Goal: Task Accomplishment & Management: Use online tool/utility

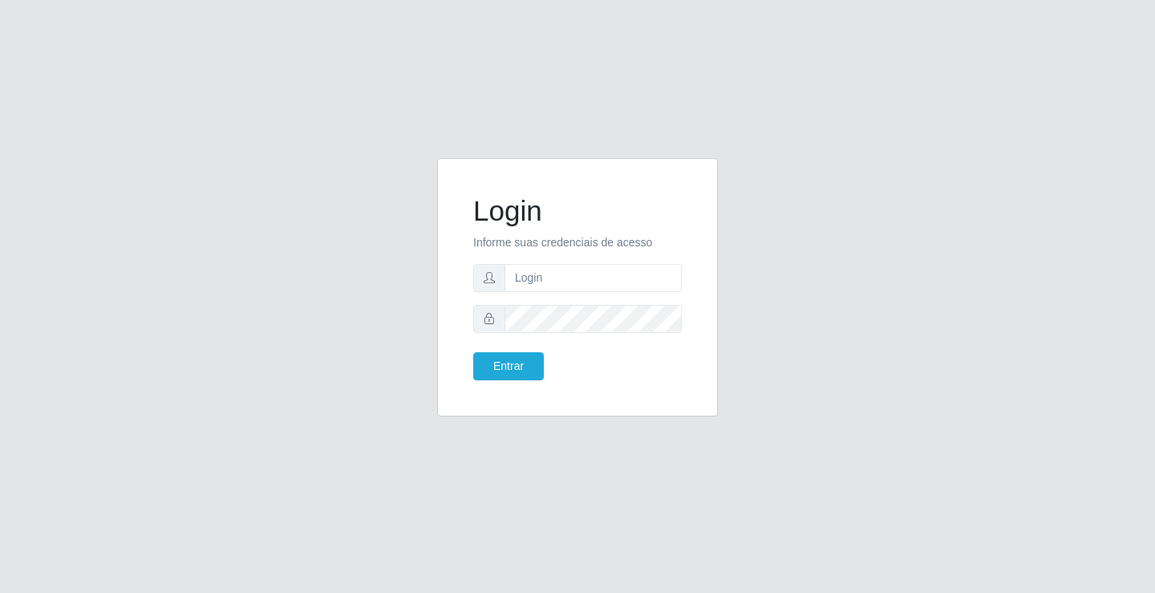
drag, startPoint x: 588, startPoint y: 282, endPoint x: 506, endPoint y: 254, distance: 86.3
click at [506, 254] on form "Login Informe suas credenciais de acesso Entrar" at bounding box center [577, 287] width 209 height 186
click at [531, 276] on input "text" at bounding box center [593, 278] width 177 height 28
type input "giovanny@ideal"
drag, startPoint x: 605, startPoint y: 274, endPoint x: 511, endPoint y: 278, distance: 94.0
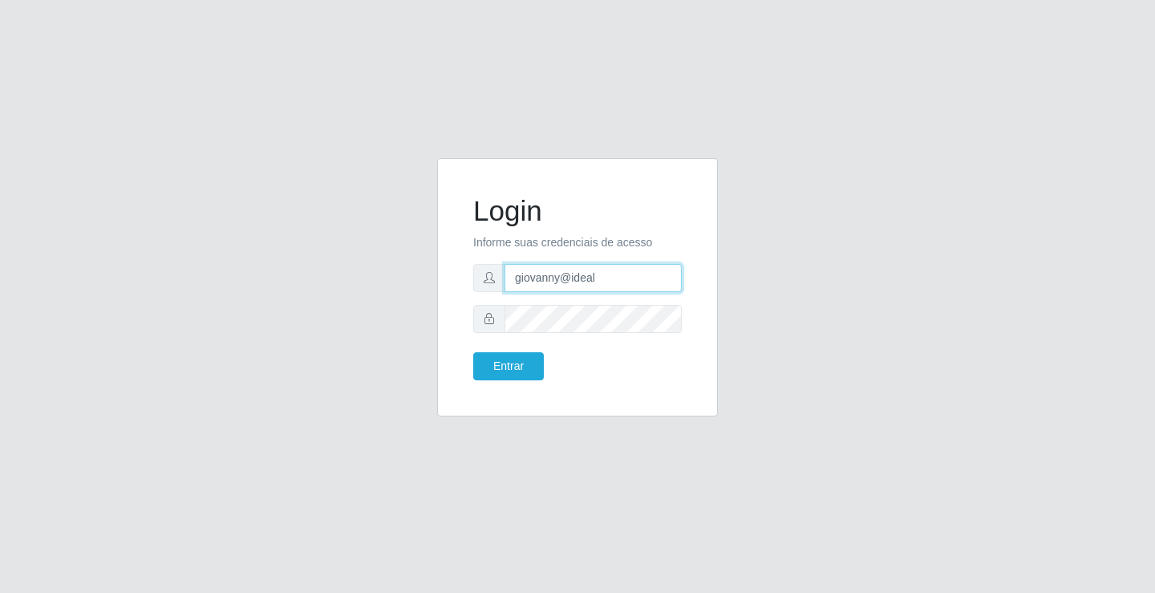
click at [511, 278] on input "giovanny@ideal" at bounding box center [593, 278] width 177 height 28
click at [525, 363] on button "Entrar" at bounding box center [508, 366] width 71 height 28
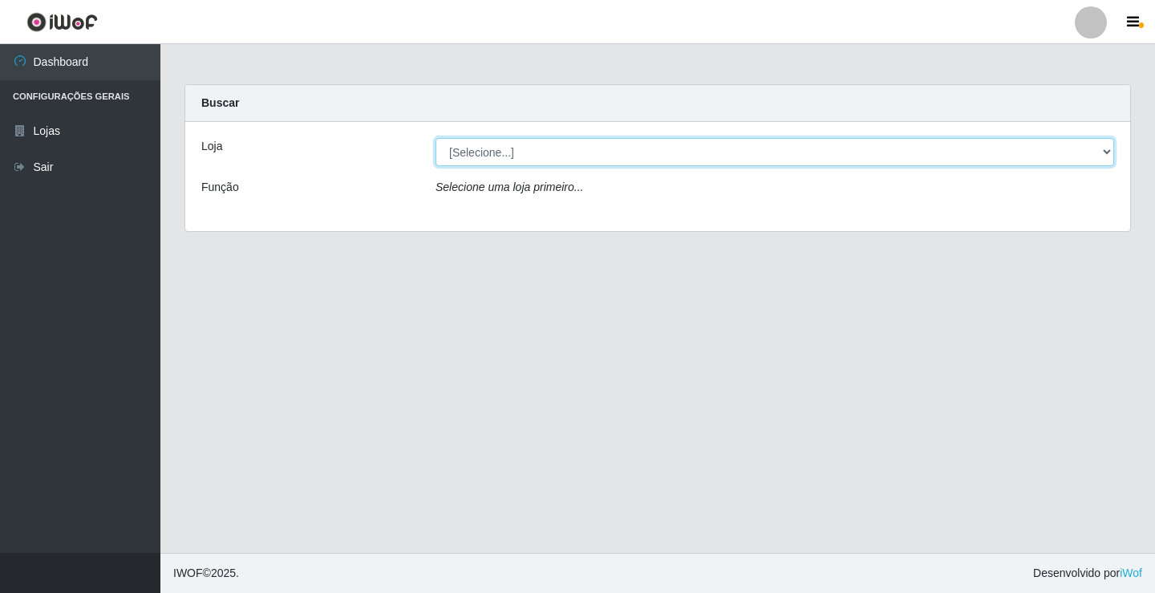
click at [1086, 147] on select "[Selecione...] Ideal - Conceição" at bounding box center [775, 152] width 679 height 28
select select "231"
click at [436, 138] on select "[Selecione...] Ideal - Conceição" at bounding box center [775, 152] width 679 height 28
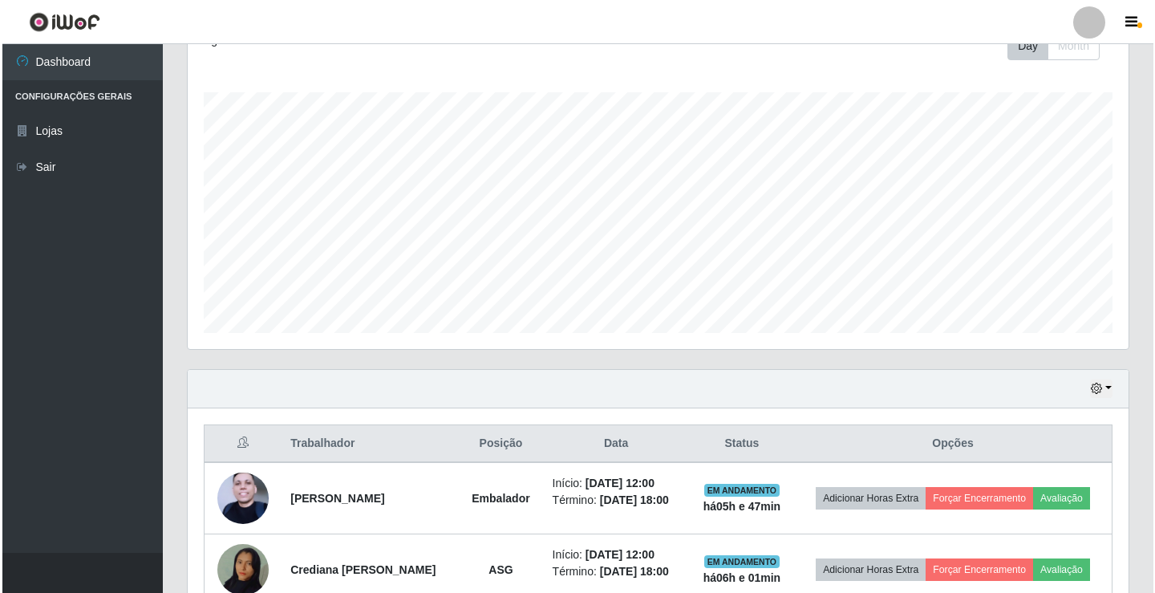
scroll to position [481, 0]
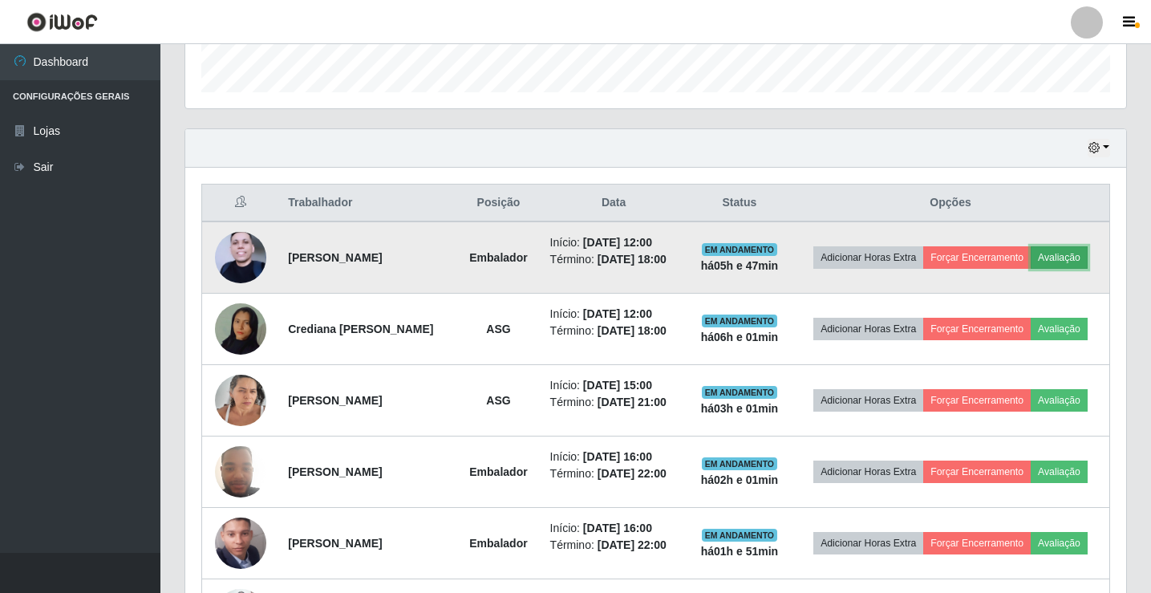
click at [1031, 269] on button "Avaliação" at bounding box center [1059, 257] width 57 height 22
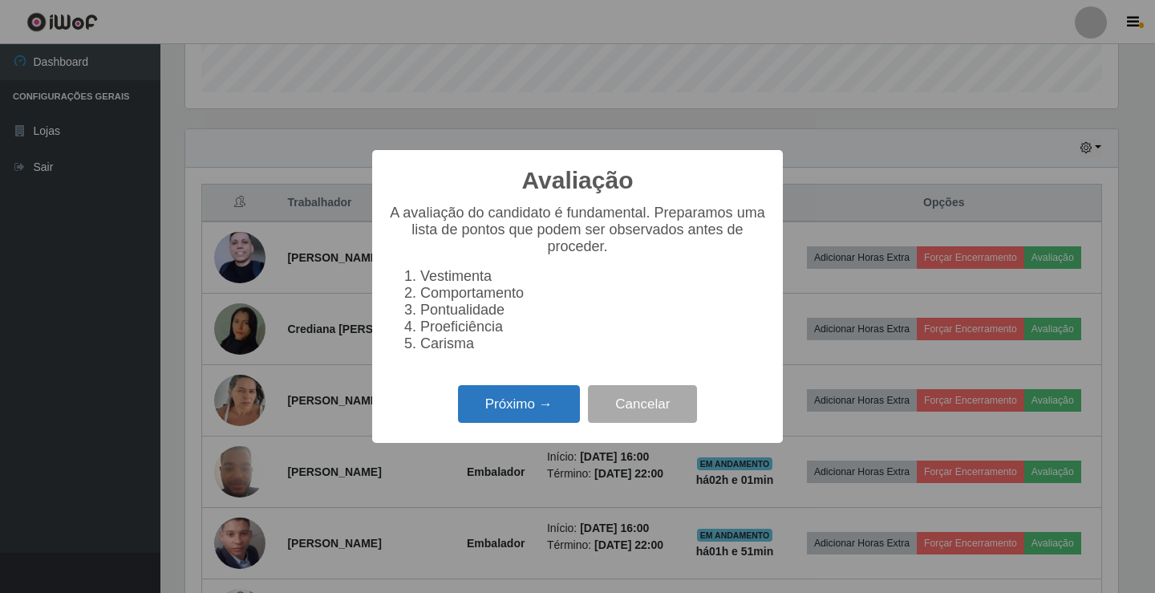
click at [567, 408] on button "Próximo →" at bounding box center [519, 404] width 122 height 38
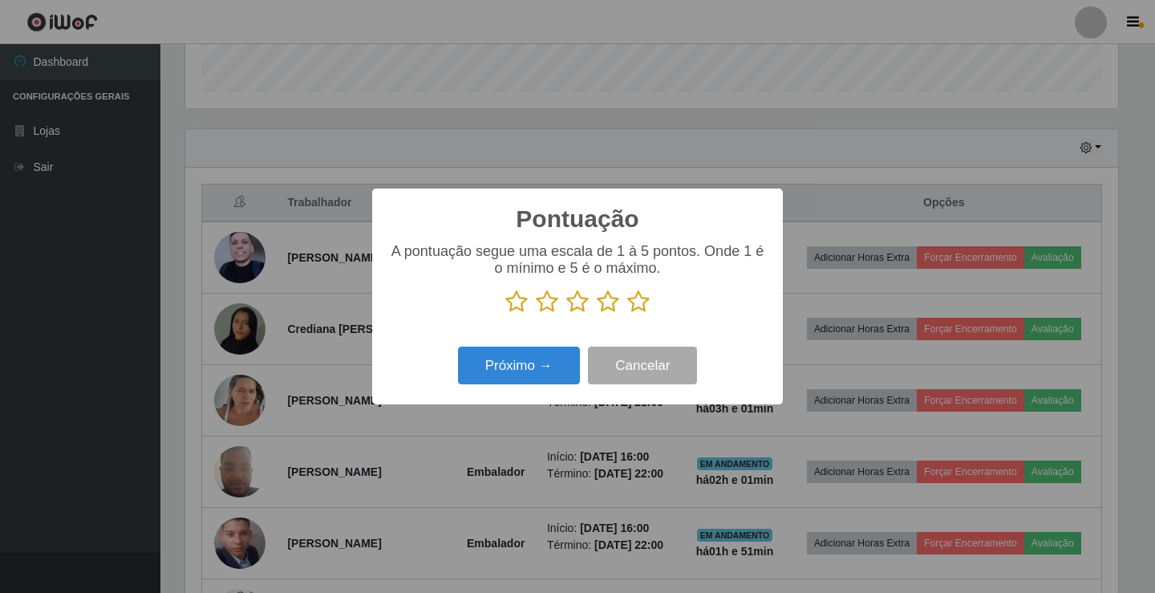
click at [637, 300] on icon at bounding box center [638, 302] width 22 height 24
click at [627, 314] on input "radio" at bounding box center [627, 314] width 0 height 0
click at [559, 375] on button "Próximo →" at bounding box center [519, 366] width 122 height 38
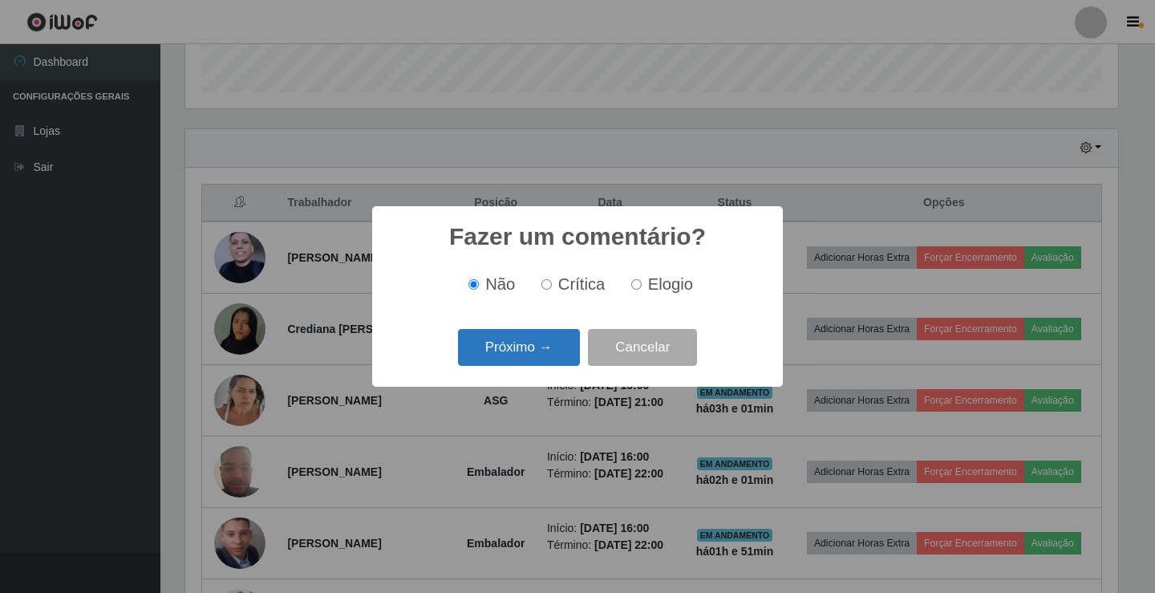
click at [564, 355] on button "Próximo →" at bounding box center [519, 348] width 122 height 38
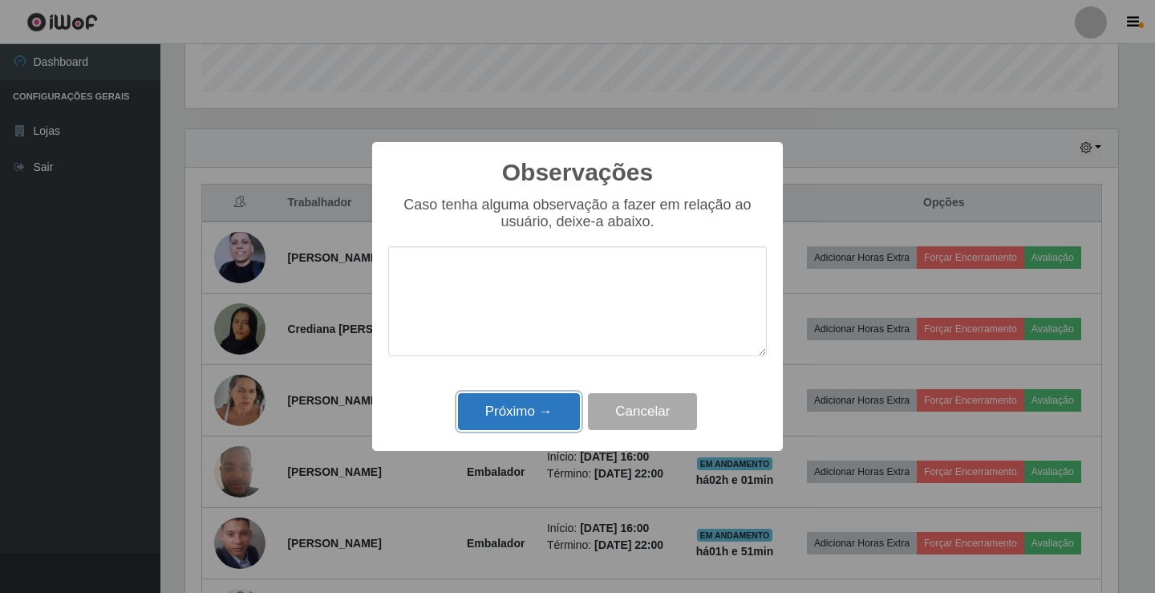
click at [543, 413] on button "Próximo →" at bounding box center [519, 412] width 122 height 38
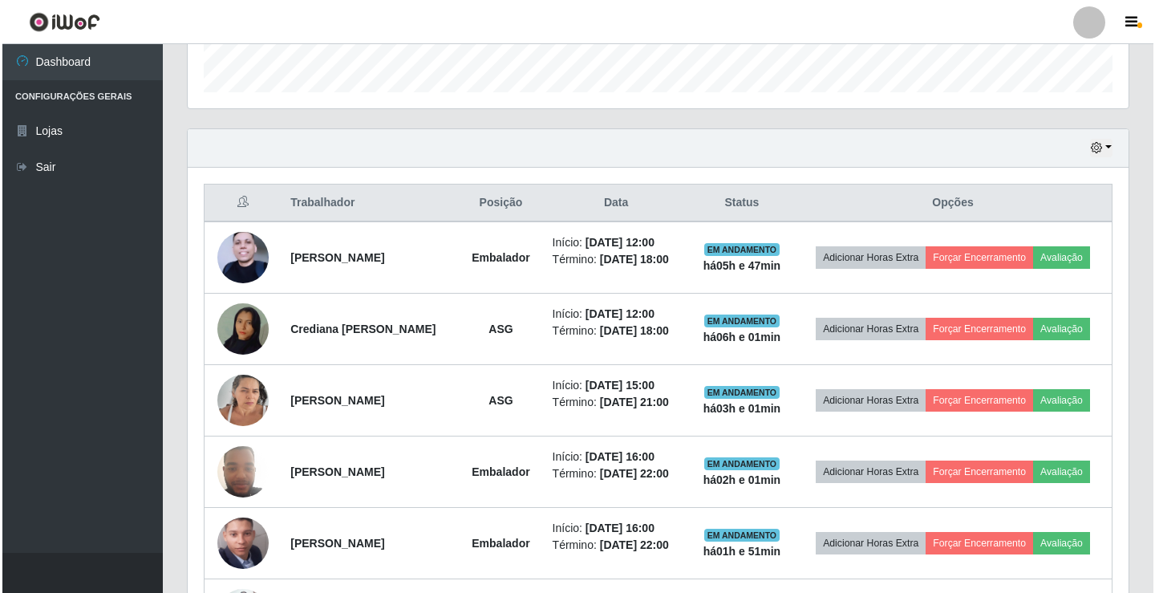
scroll to position [333, 941]
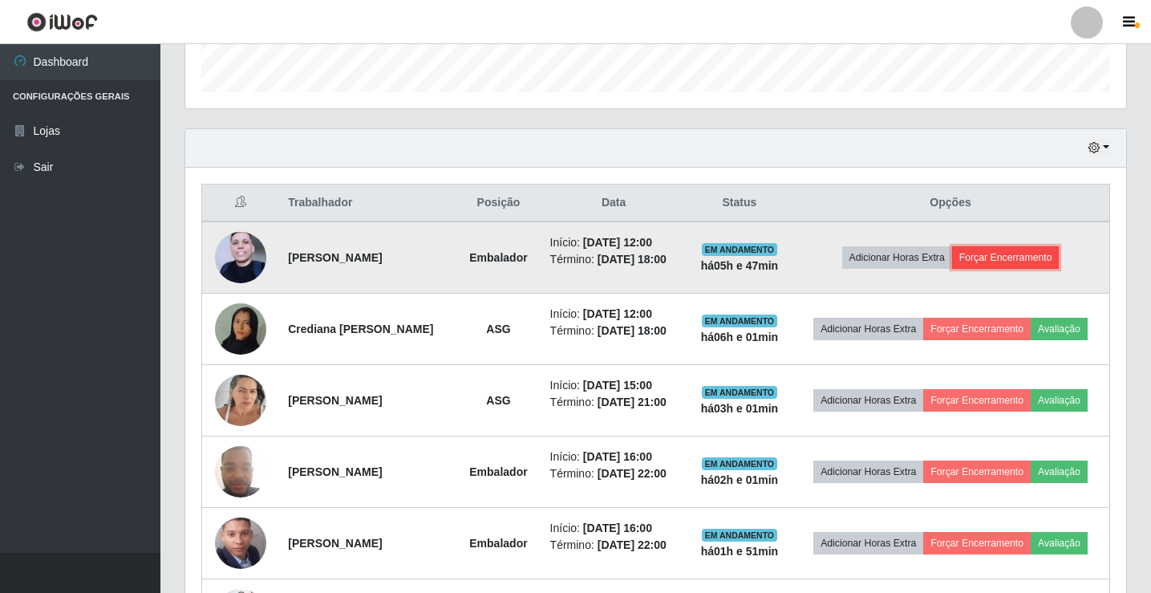
click at [1057, 256] on button "Forçar Encerramento" at bounding box center [1006, 257] width 108 height 22
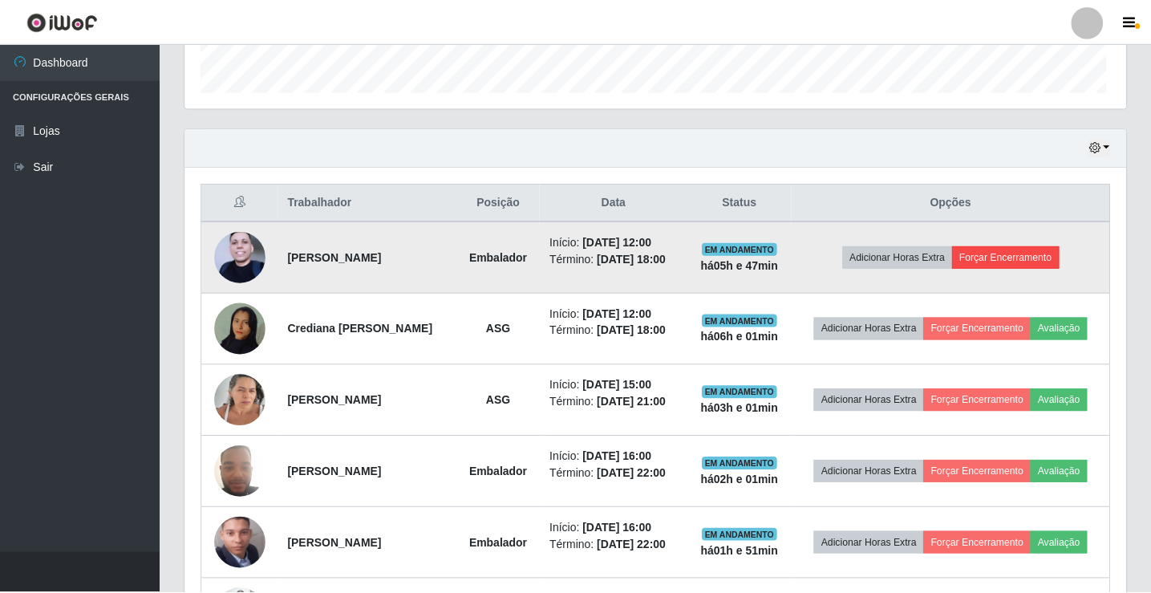
scroll to position [333, 933]
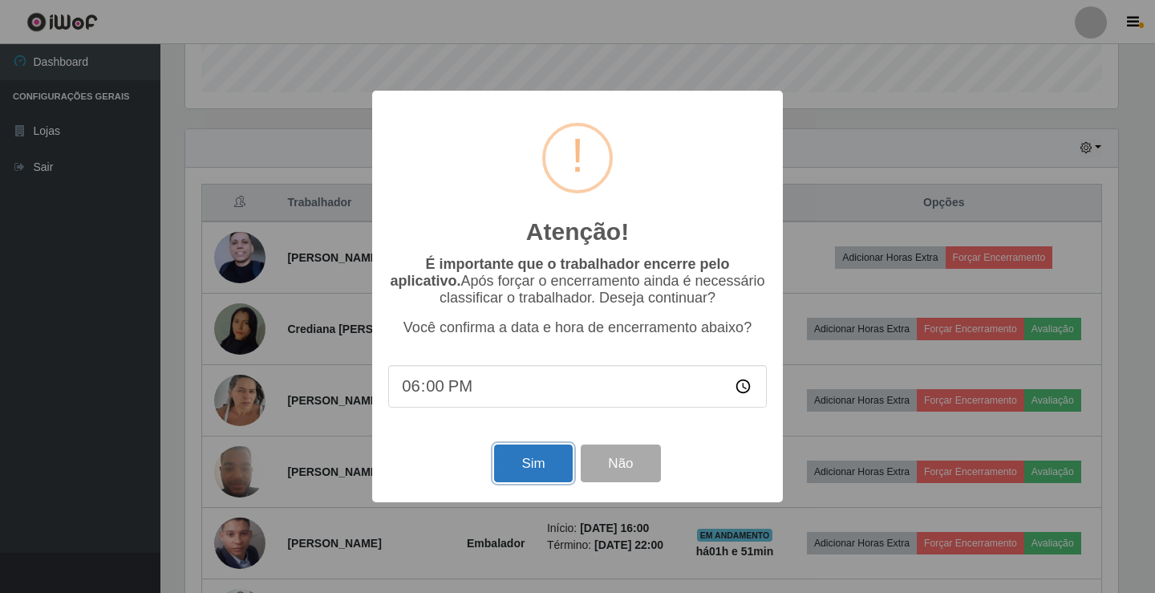
click at [546, 477] on button "Sim" at bounding box center [533, 463] width 78 height 38
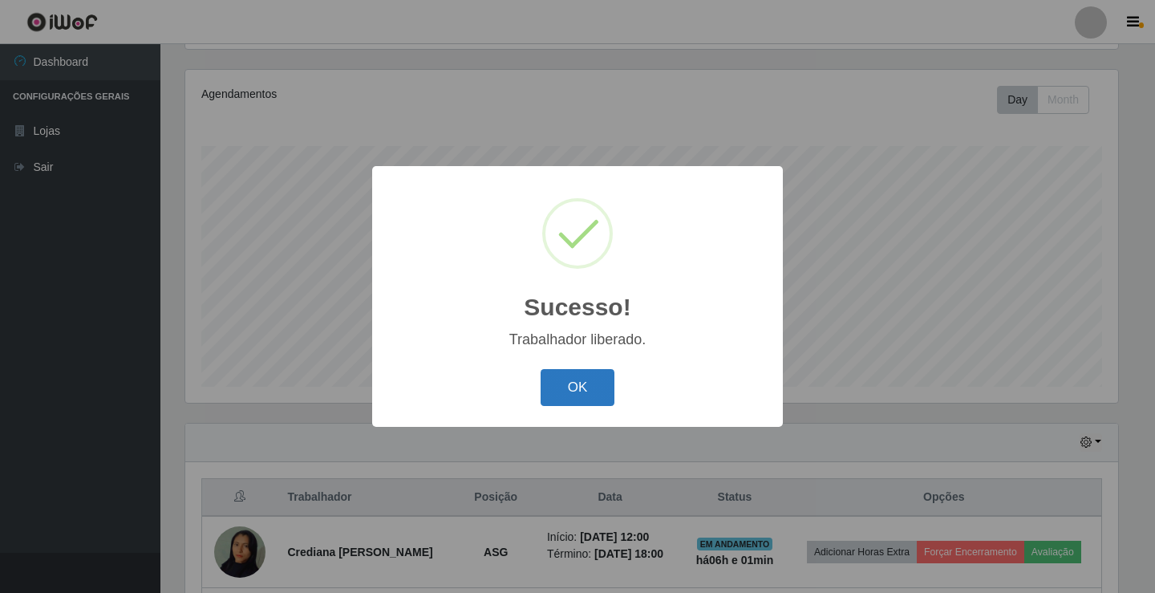
click at [589, 389] on button "OK" at bounding box center [578, 388] width 75 height 38
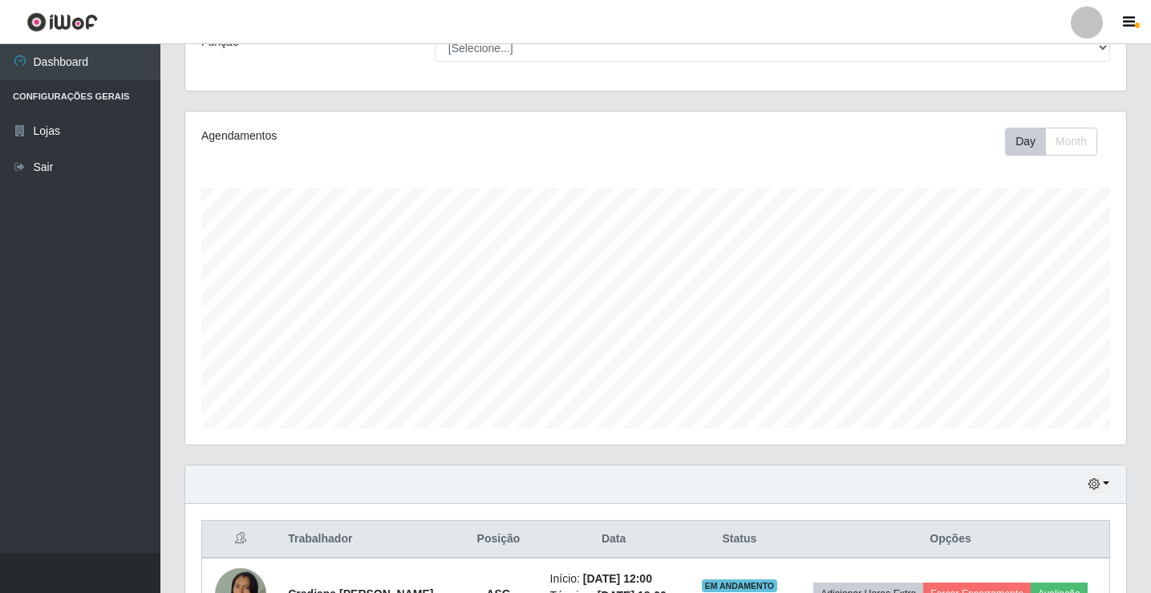
scroll to position [0, 0]
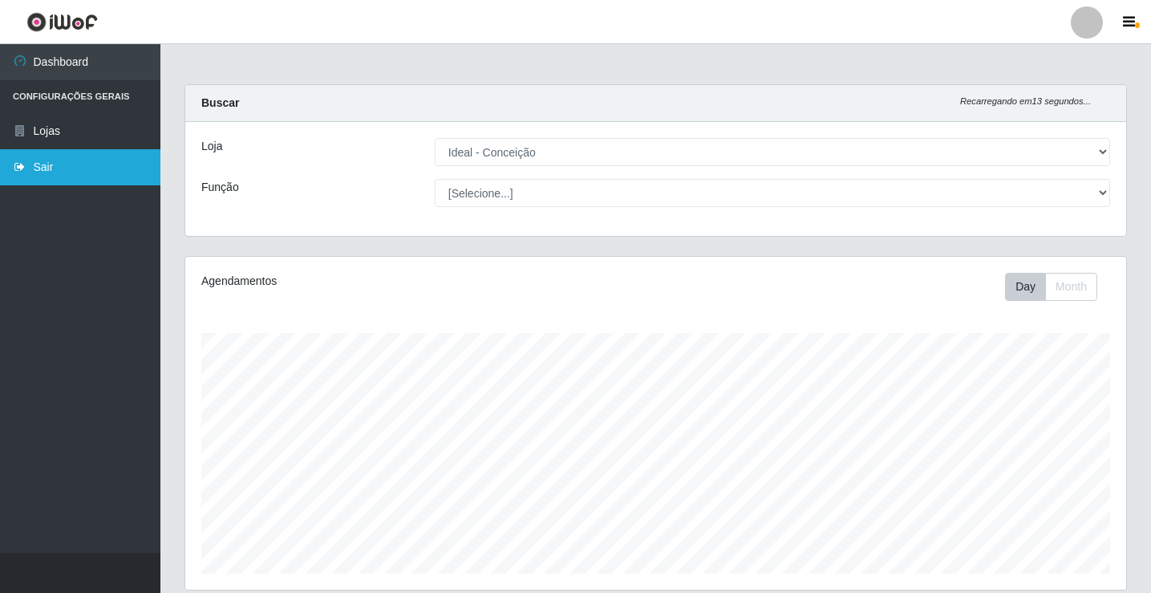
click at [47, 170] on link "Sair" at bounding box center [80, 167] width 160 height 36
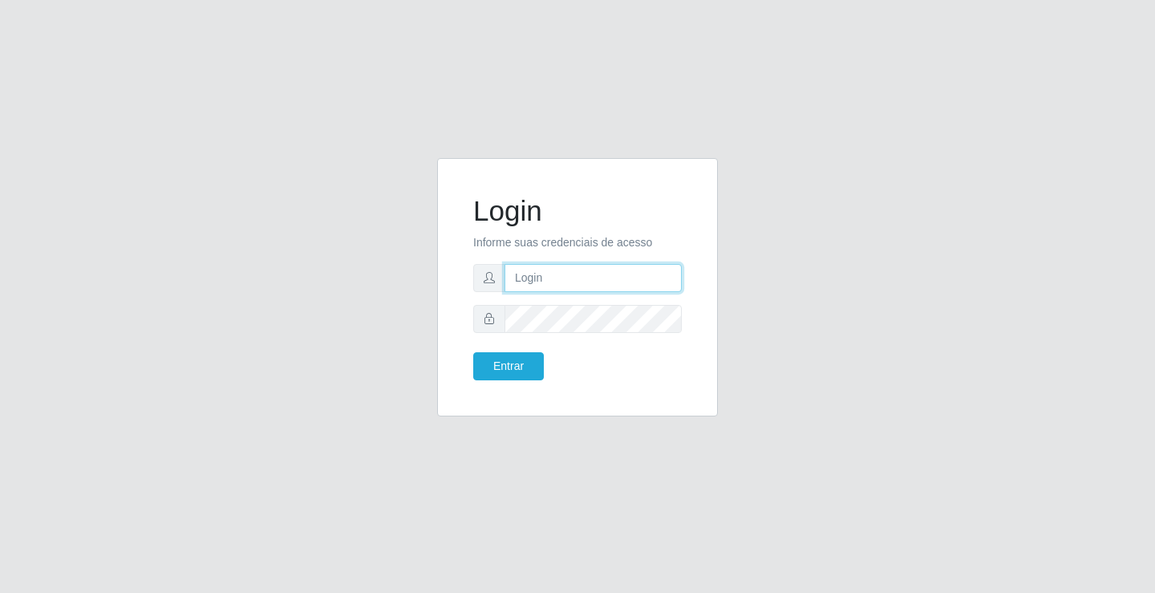
click at [575, 266] on input "text" at bounding box center [593, 278] width 177 height 28
type input "ediane@ideal"
click at [473, 352] on button "Entrar" at bounding box center [508, 366] width 71 height 28
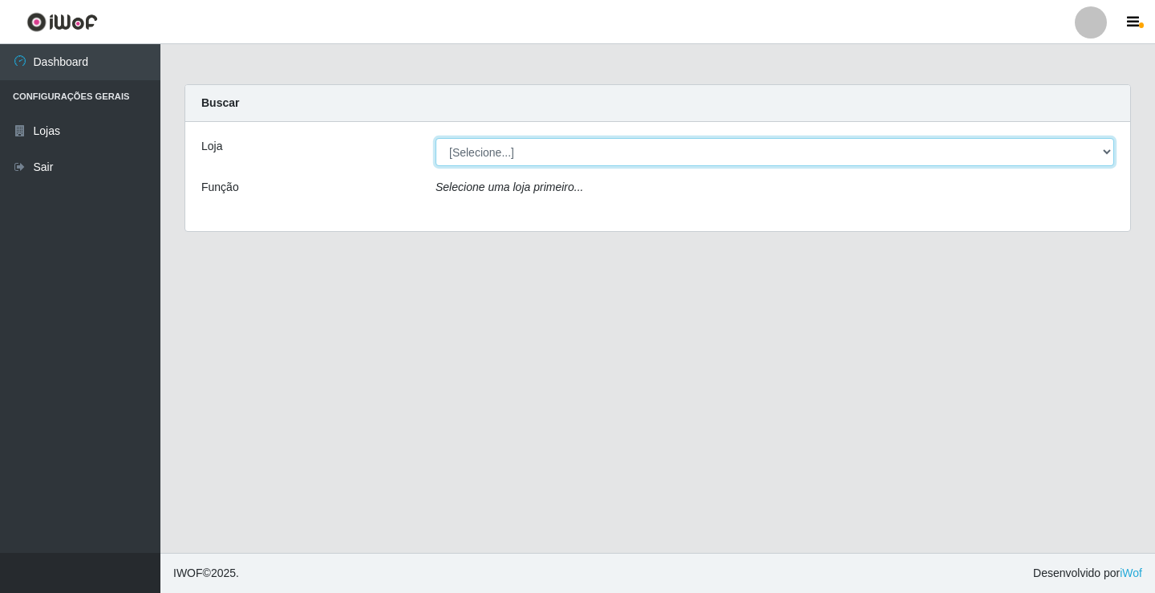
drag, startPoint x: 489, startPoint y: 156, endPoint x: 488, endPoint y: 164, distance: 8.2
click at [489, 156] on select "[Selecione...] Ideal - Conceição" at bounding box center [775, 152] width 679 height 28
select select "231"
click at [436, 138] on select "[Selecione...] Ideal - Conceição" at bounding box center [775, 152] width 679 height 28
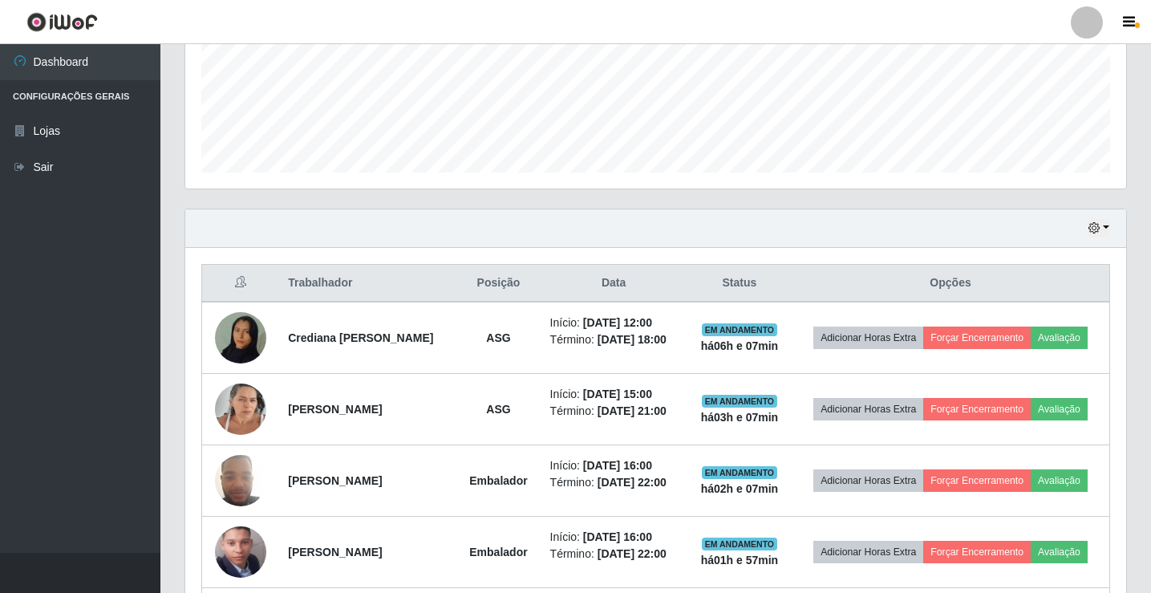
scroll to position [481, 0]
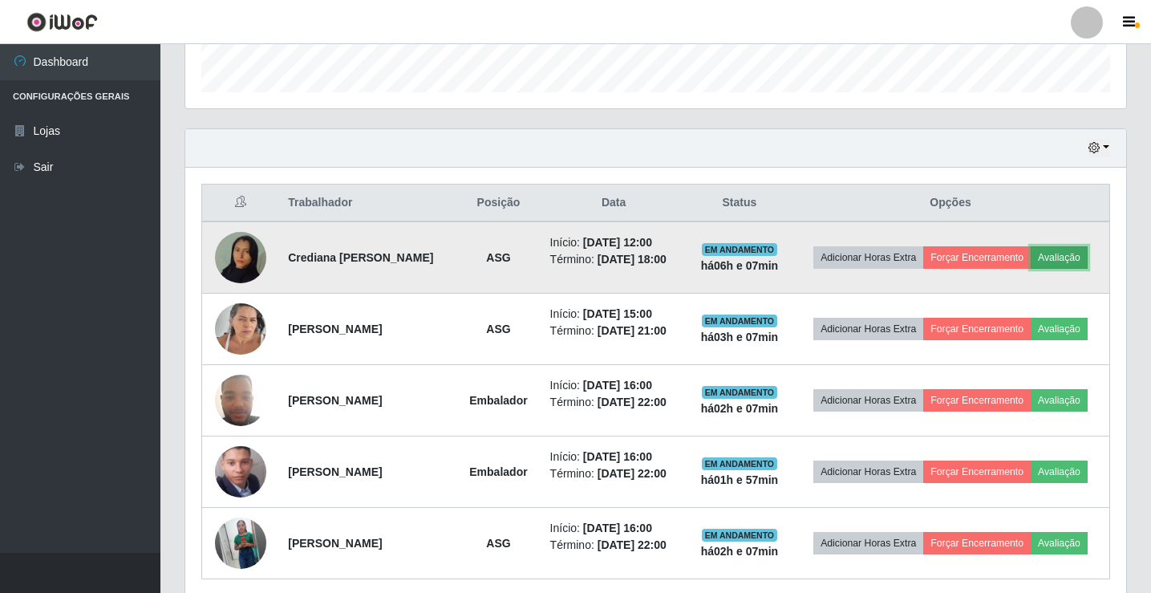
click at [1031, 269] on button "Avaliação" at bounding box center [1059, 257] width 57 height 22
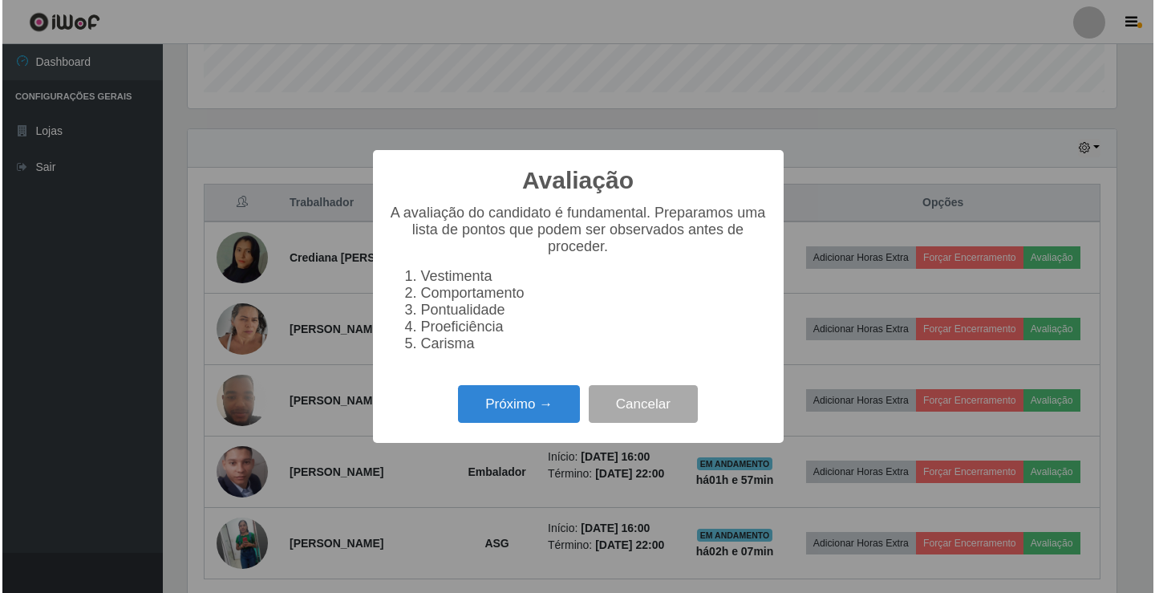
scroll to position [333, 933]
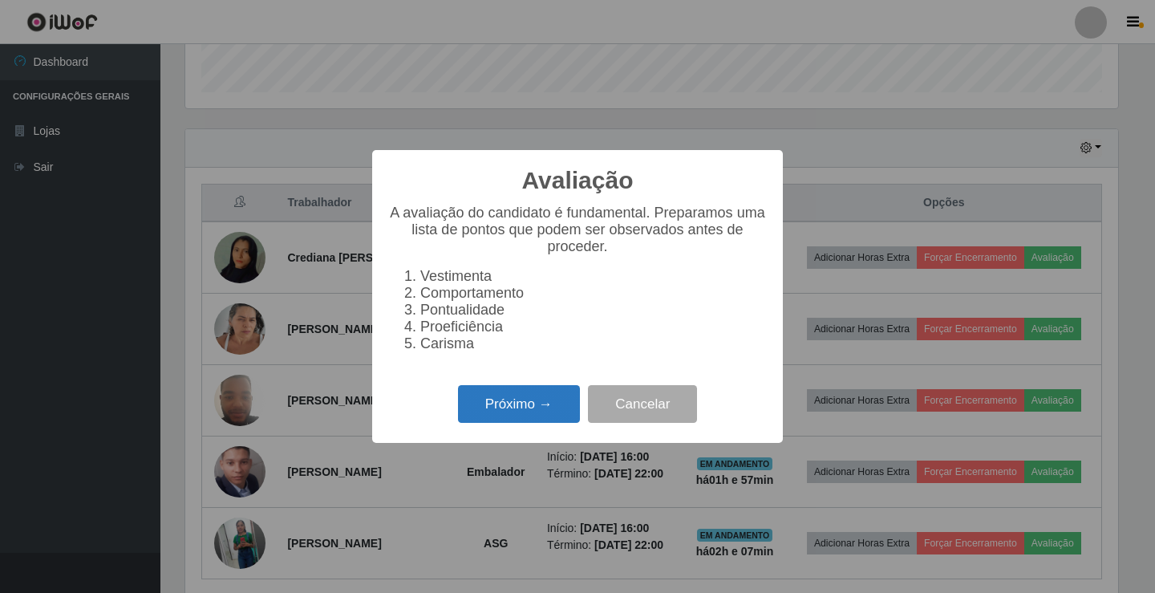
click at [546, 411] on button "Próximo →" at bounding box center [519, 404] width 122 height 38
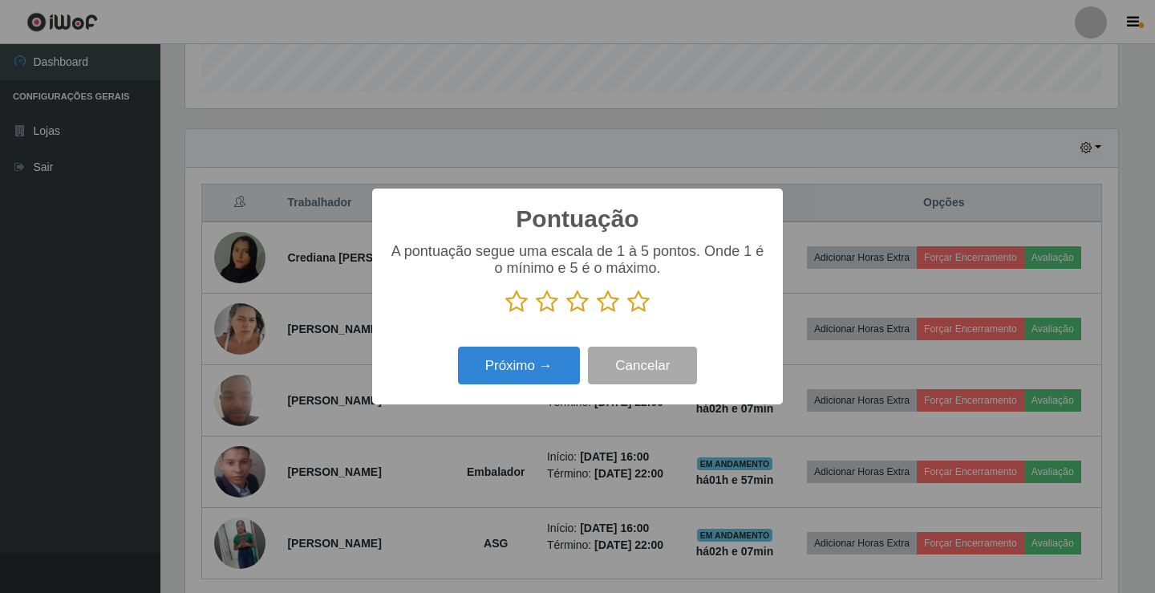
click at [639, 307] on icon at bounding box center [638, 302] width 22 height 24
click at [627, 314] on input "radio" at bounding box center [627, 314] width 0 height 0
click at [534, 355] on button "Próximo →" at bounding box center [519, 366] width 122 height 38
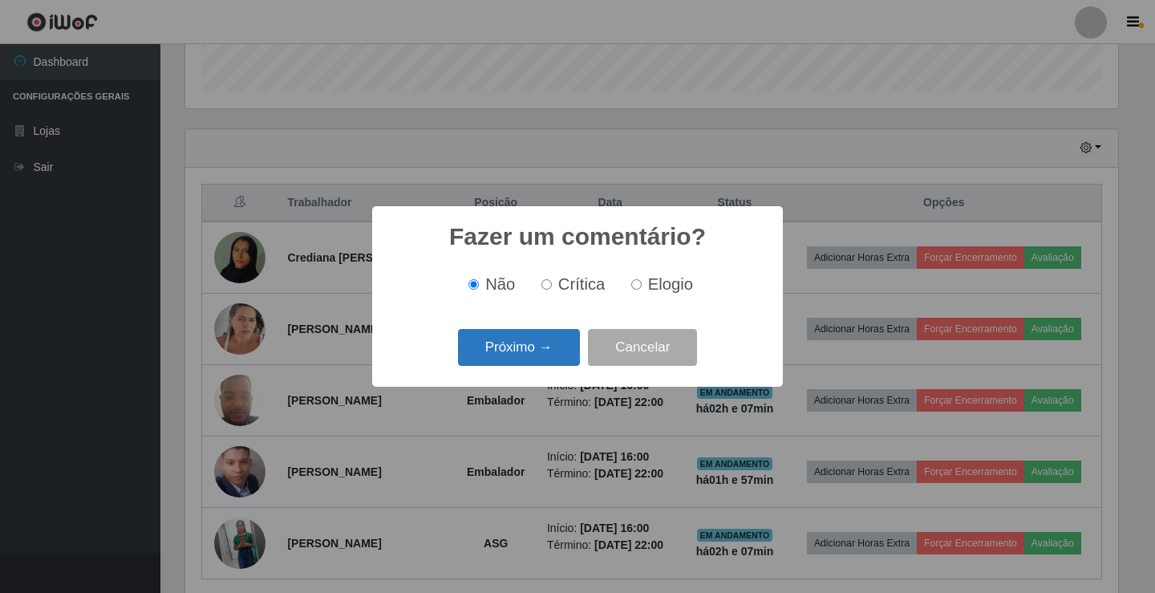
click at [538, 363] on button "Próximo →" at bounding box center [519, 348] width 122 height 38
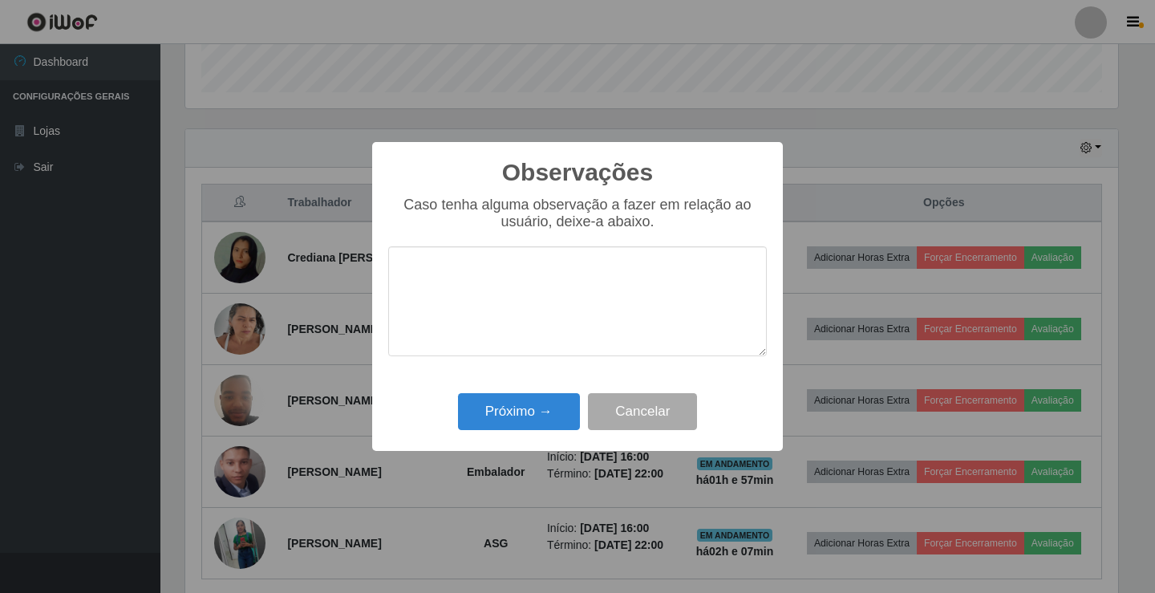
click at [529, 392] on div "Próximo → Cancelar" at bounding box center [577, 411] width 379 height 46
click at [528, 404] on button "Próximo →" at bounding box center [519, 412] width 122 height 38
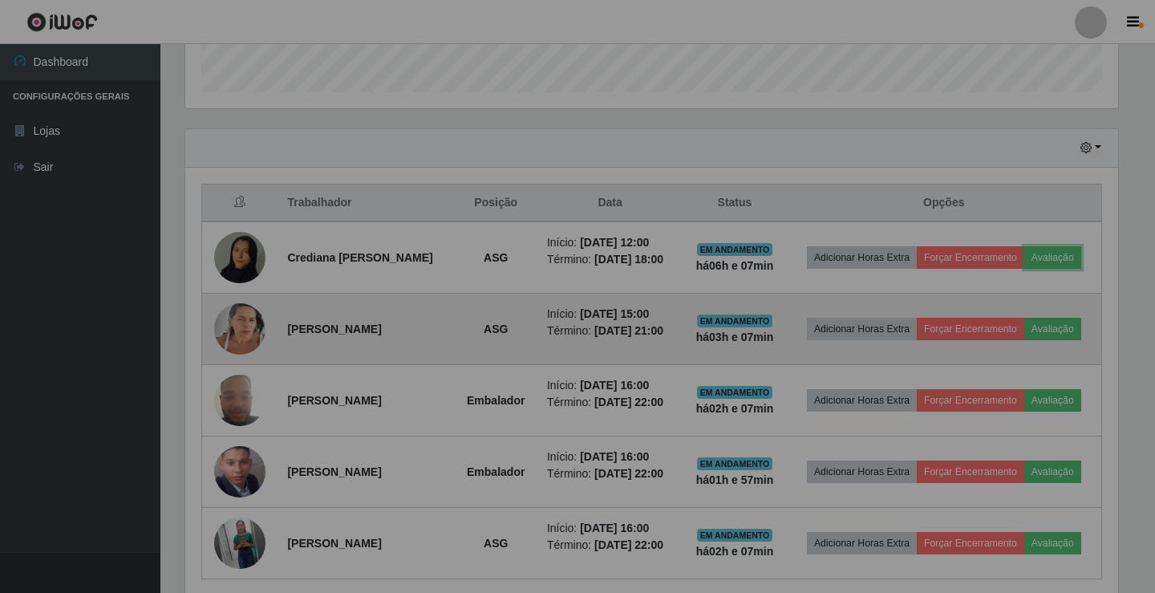
scroll to position [333, 941]
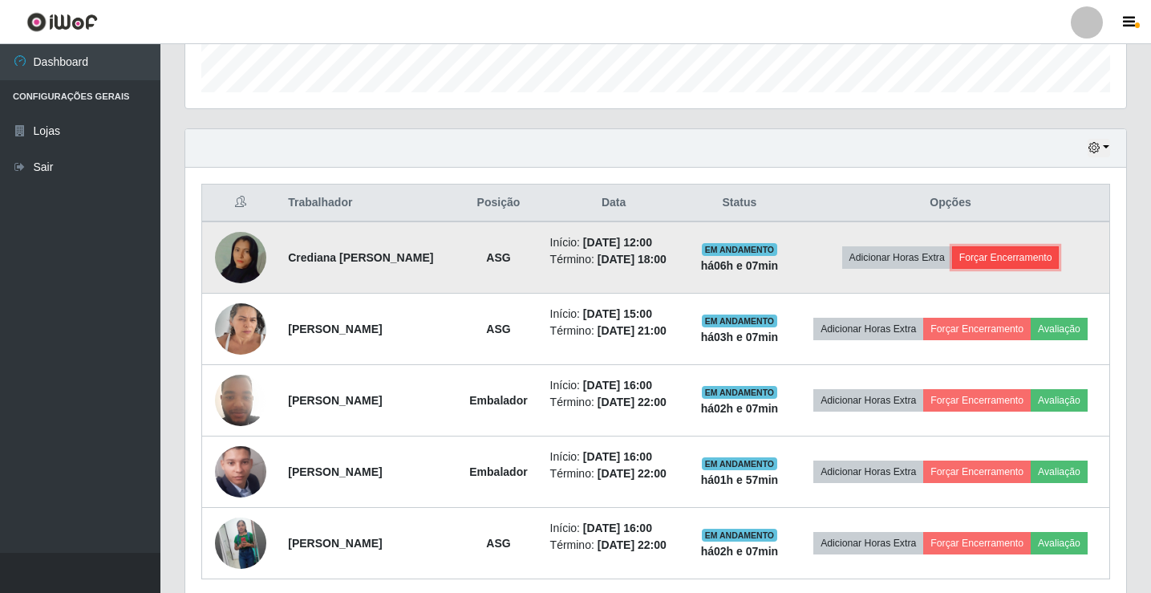
click at [996, 264] on button "Forçar Encerramento" at bounding box center [1006, 257] width 108 height 22
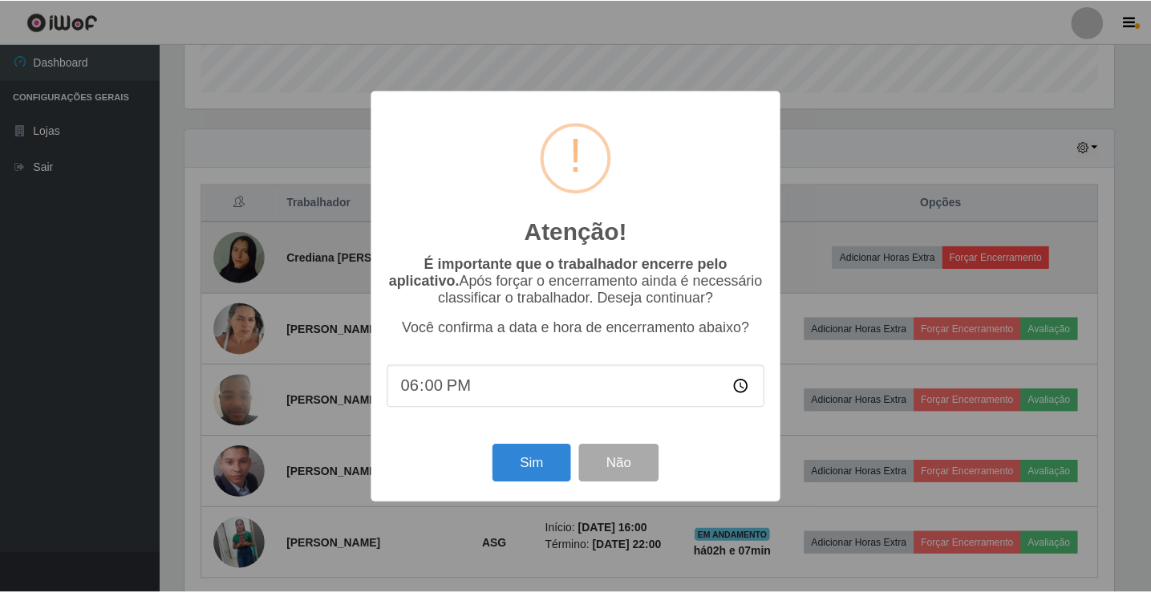
scroll to position [333, 933]
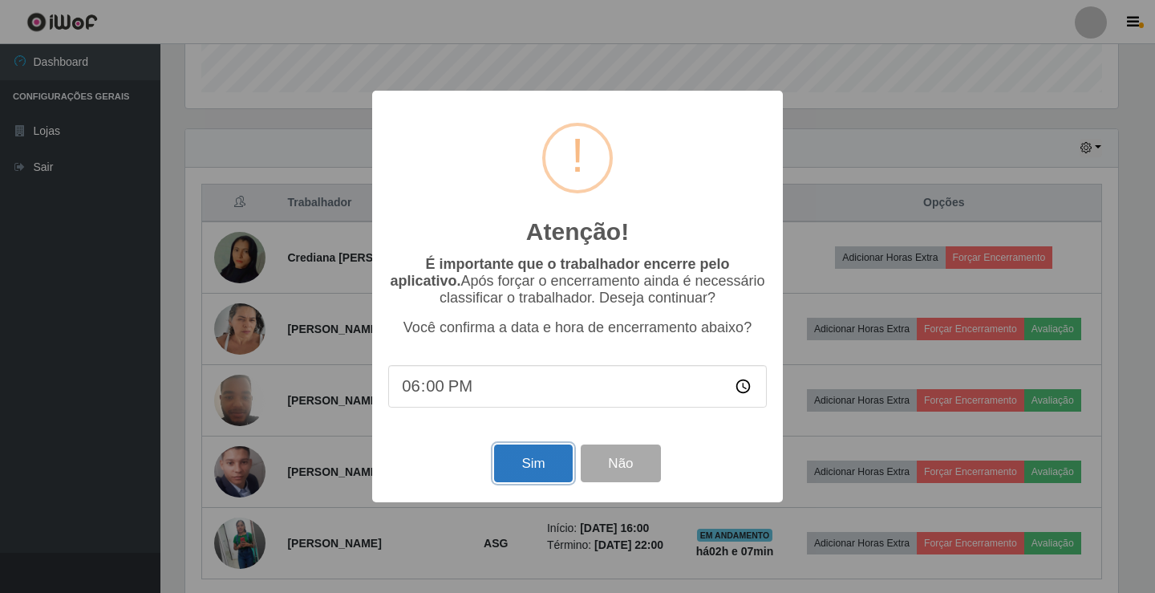
click at [511, 457] on button "Sim" at bounding box center [533, 463] width 78 height 38
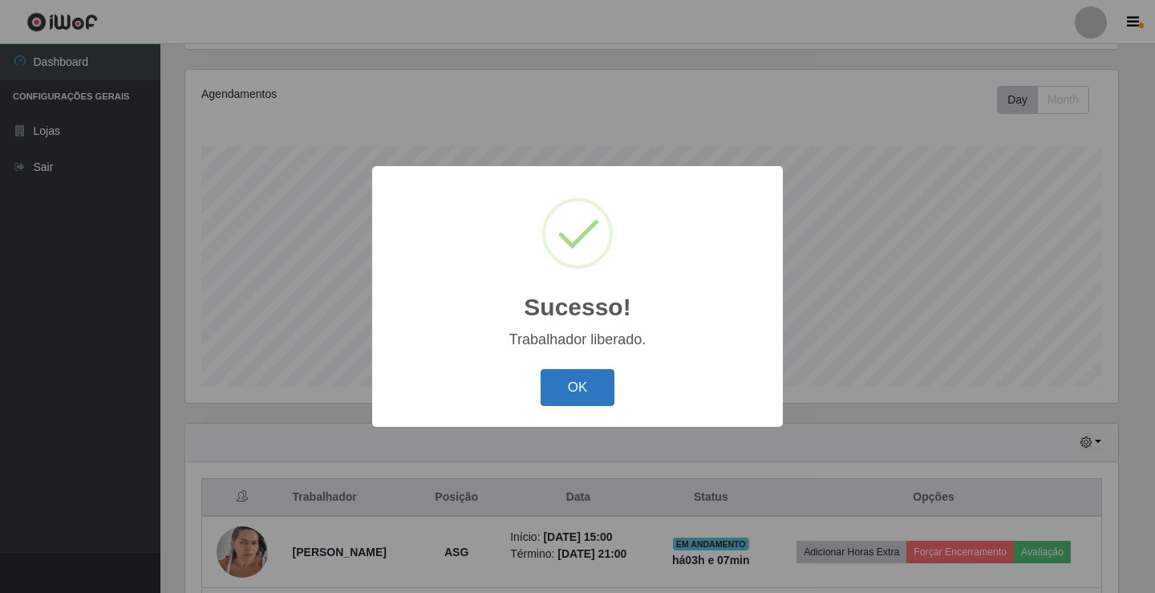
click at [614, 388] on button "OK" at bounding box center [578, 388] width 75 height 38
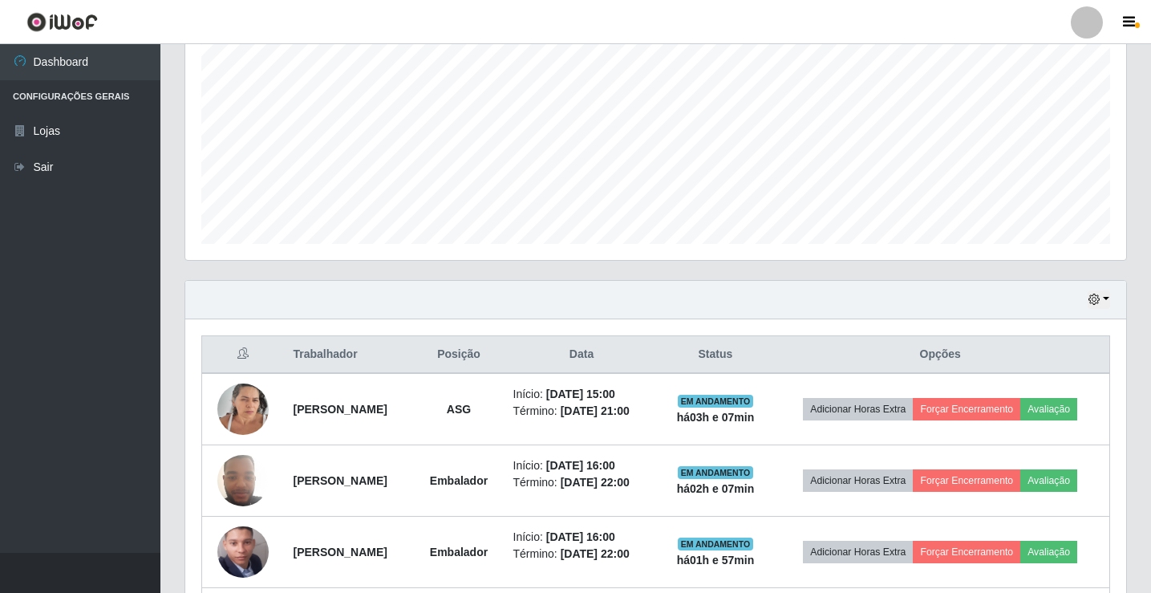
scroll to position [521, 0]
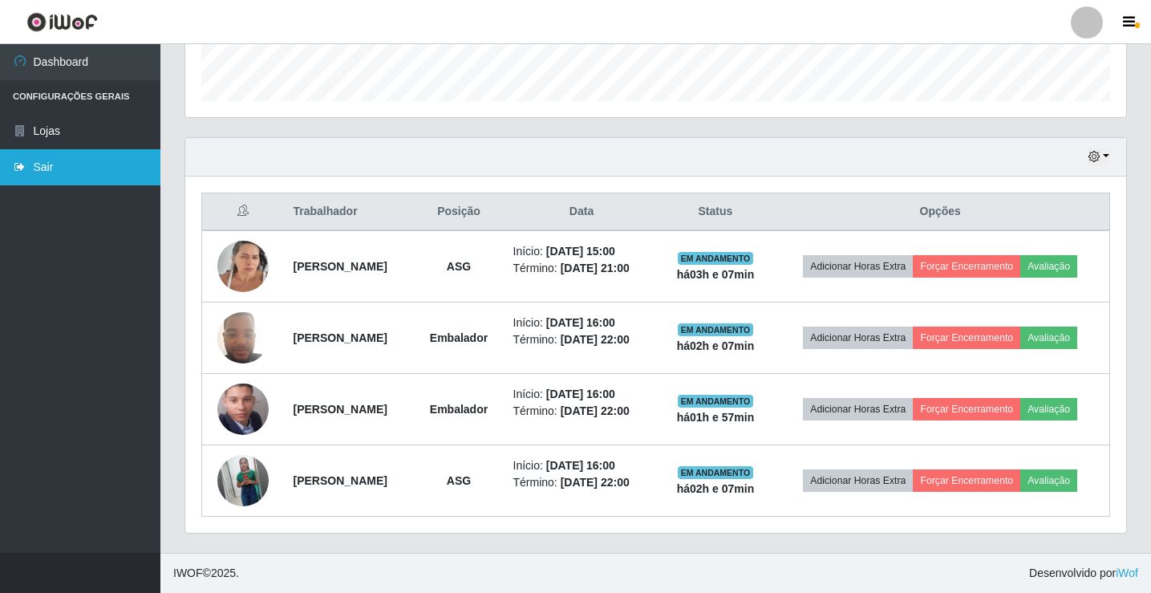
click at [63, 176] on link "Sair" at bounding box center [80, 167] width 160 height 36
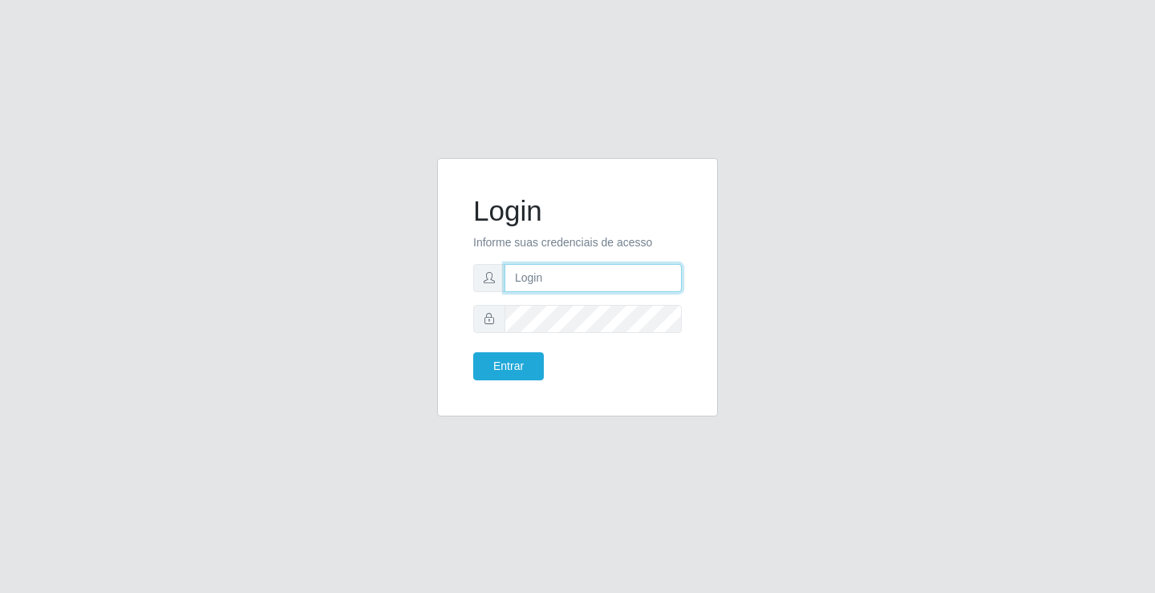
click at [573, 270] on input "text" at bounding box center [593, 278] width 177 height 28
type input "ediane@ideal"
click at [522, 367] on button "Entrar" at bounding box center [508, 366] width 71 height 28
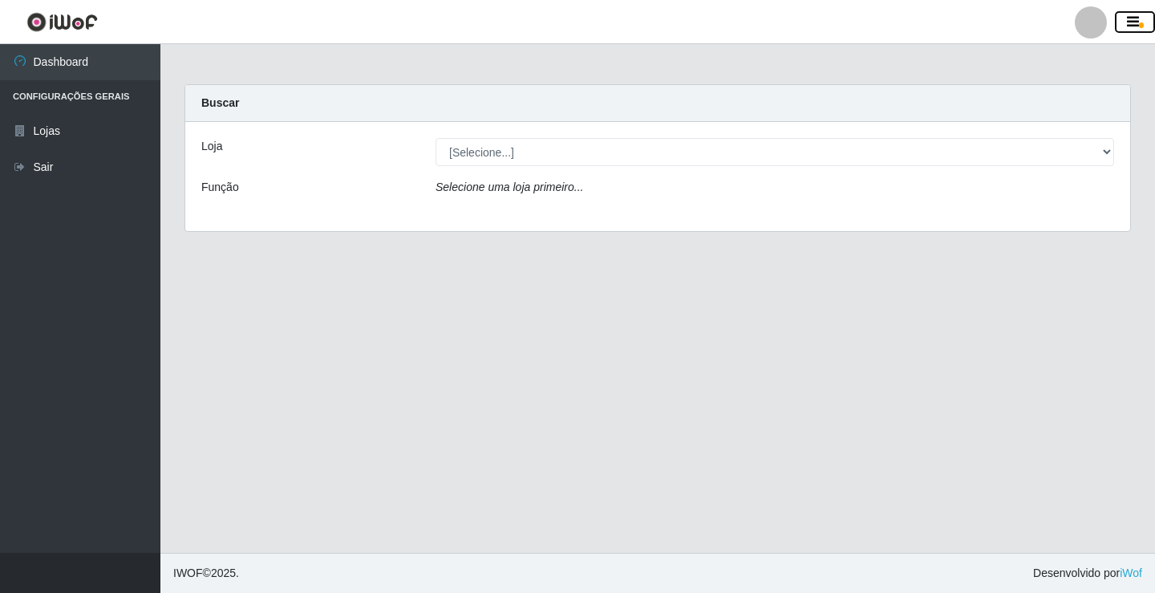
click at [1132, 18] on icon "button" at bounding box center [1133, 22] width 12 height 14
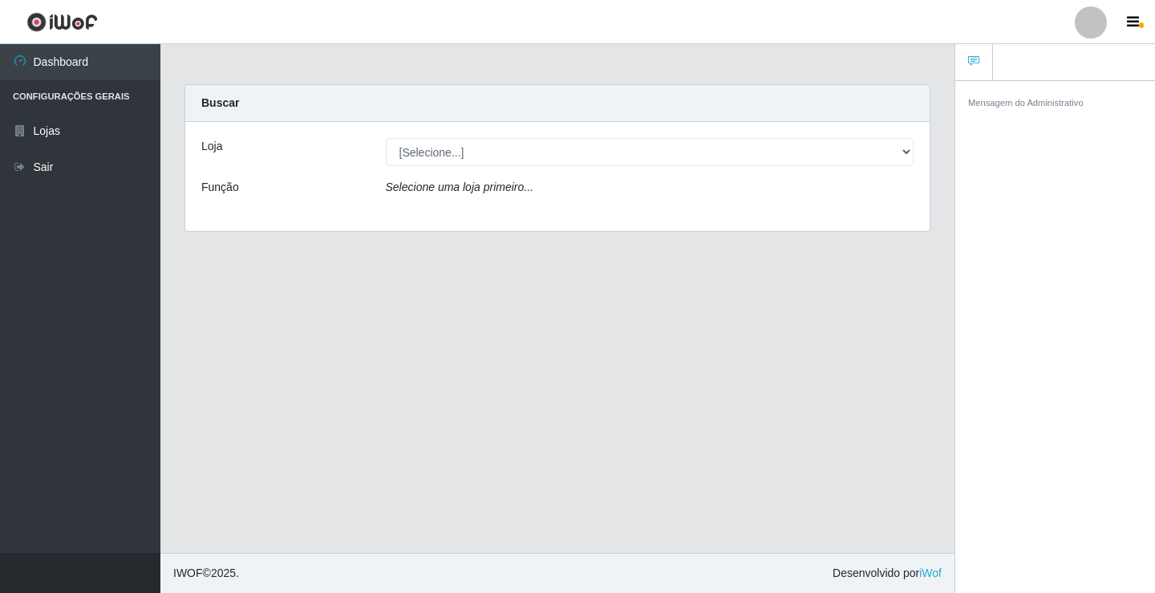
click at [858, 323] on main "Carregando... Buscar Loja [Selecione...] Ideal - Conceição Função Selecione uma…" at bounding box center [557, 298] width 794 height 509
click at [1093, 14] on div at bounding box center [1091, 22] width 32 height 32
click at [1060, 86] on button "Alterar Senha" at bounding box center [1060, 92] width 144 height 34
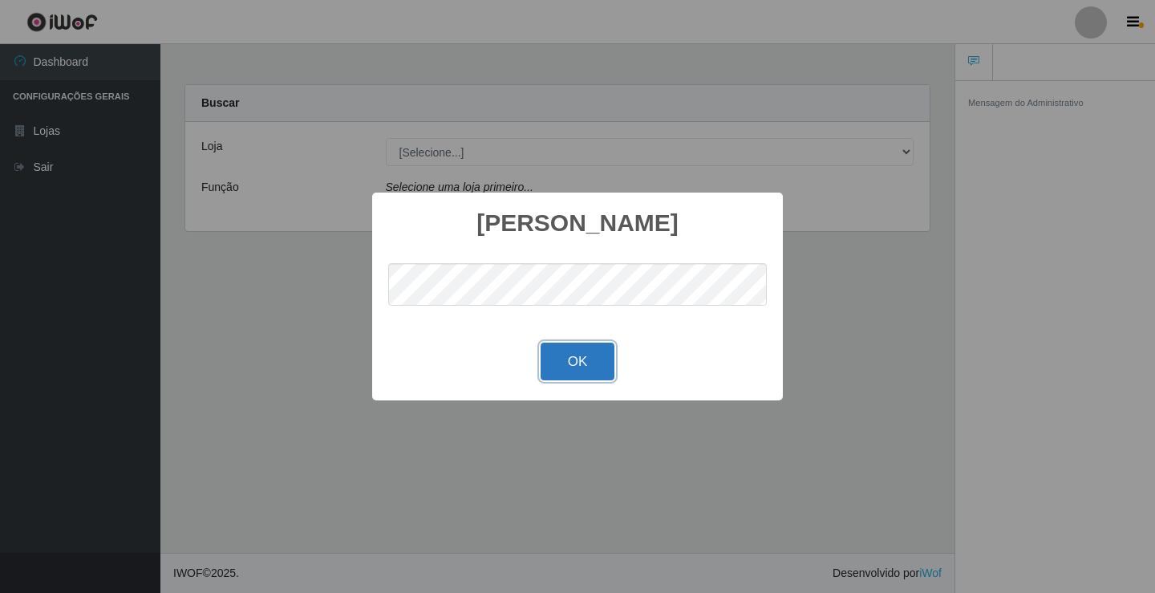
click at [571, 352] on button "OK" at bounding box center [578, 362] width 75 height 38
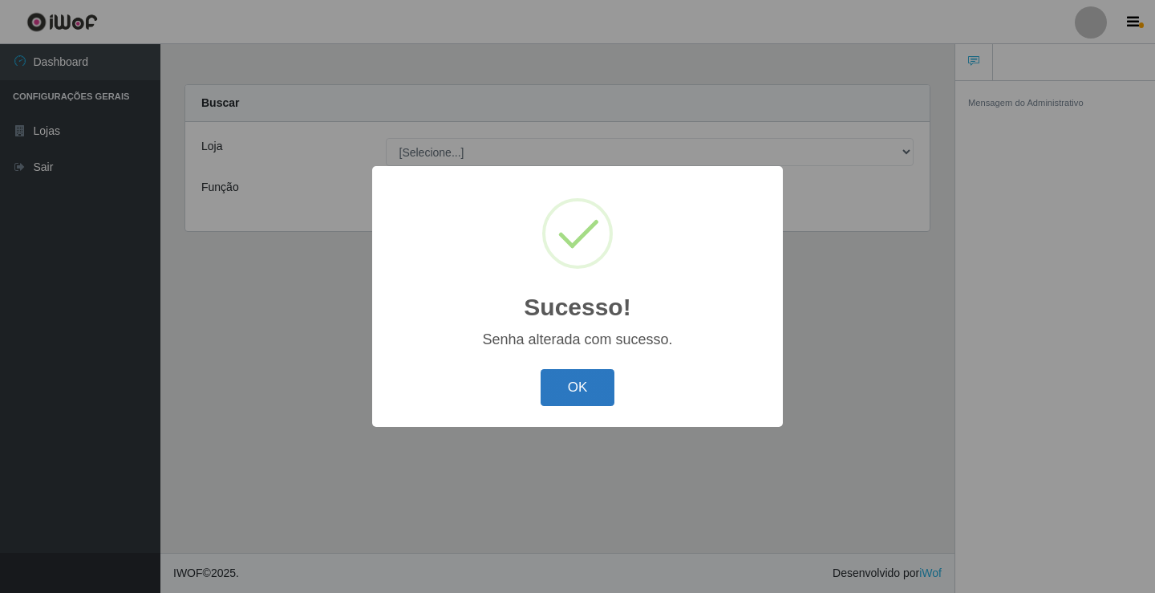
click at [594, 396] on button "OK" at bounding box center [578, 388] width 75 height 38
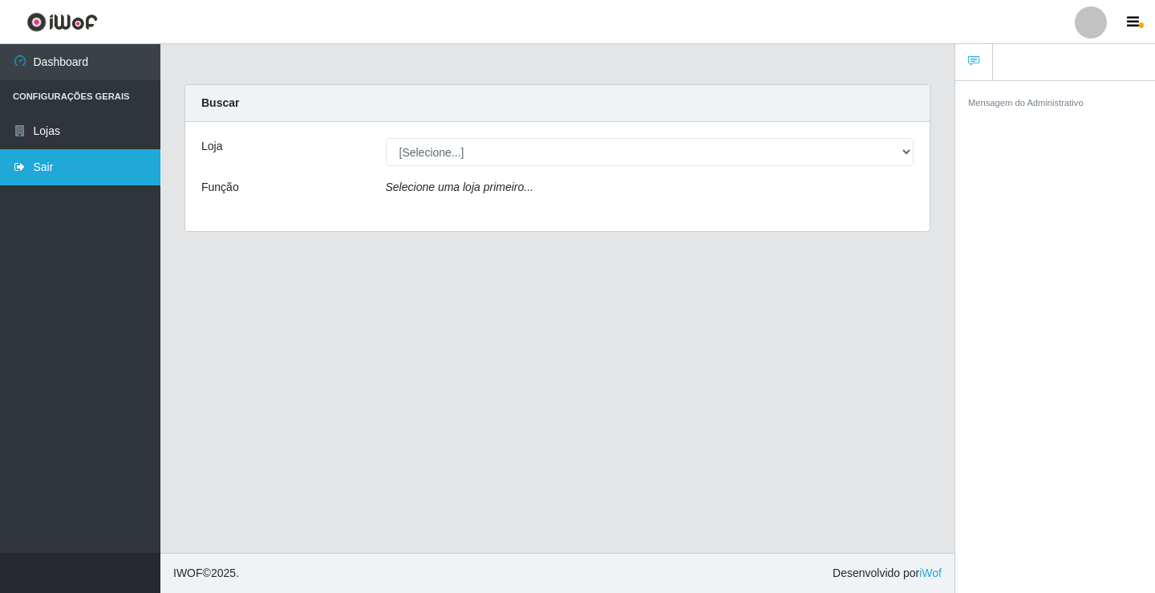
click at [50, 173] on link "Sair" at bounding box center [80, 167] width 160 height 36
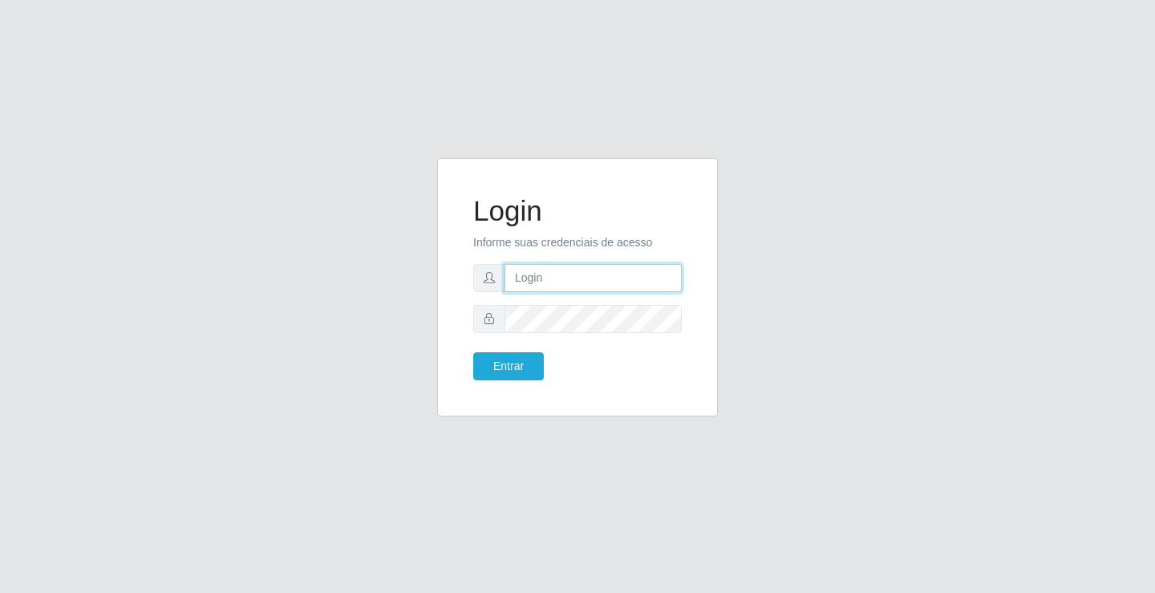
click at [538, 278] on input "text" at bounding box center [593, 278] width 177 height 28
type input "ediane@ideal"
click at [473, 352] on button "Entrar" at bounding box center [508, 366] width 71 height 28
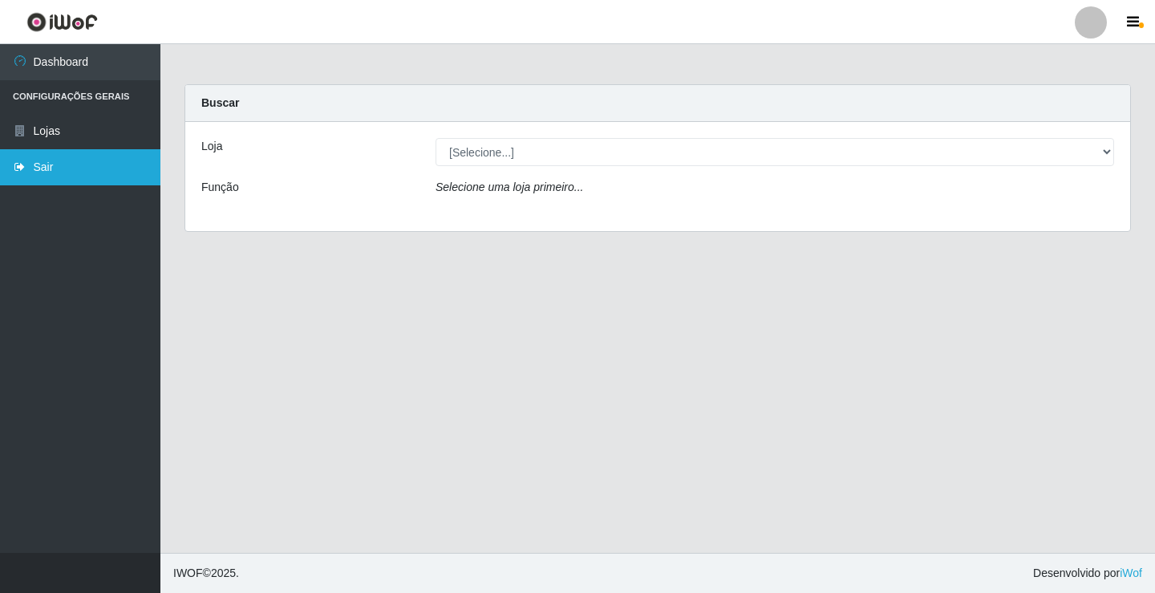
click at [45, 174] on link "Sair" at bounding box center [80, 167] width 160 height 36
